Goal: Information Seeking & Learning: Learn about a topic

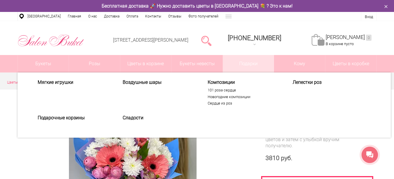
click at [219, 81] on span "Композиции" at bounding box center [243, 83] width 72 height 6
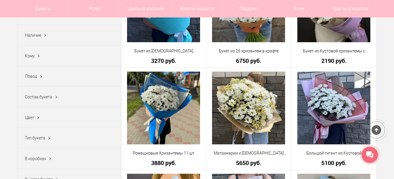
scroll to position [30, 0]
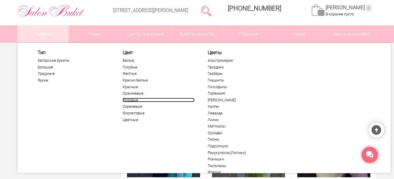
click at [142, 102] on link "Розовые" at bounding box center [159, 100] width 72 height 5
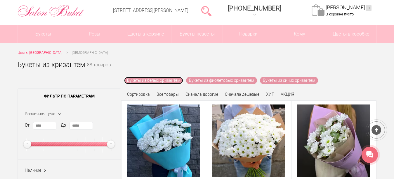
scroll to position [30, 0]
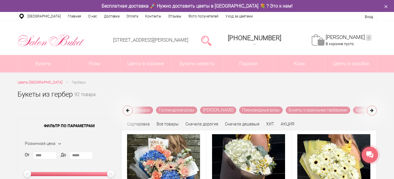
click at [367, 112] on button at bounding box center [371, 111] width 10 height 10
